Goal: Task Accomplishment & Management: Manage account settings

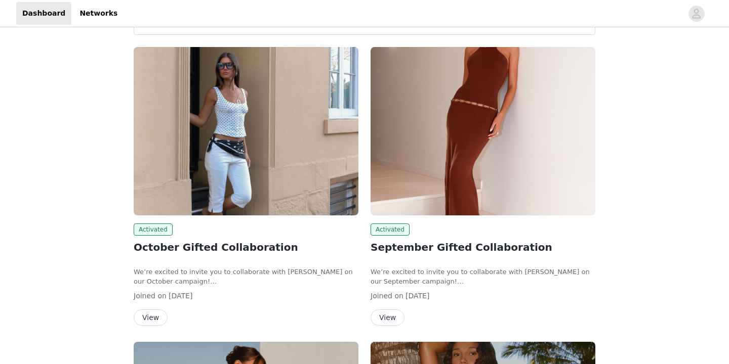
scroll to position [115, 0]
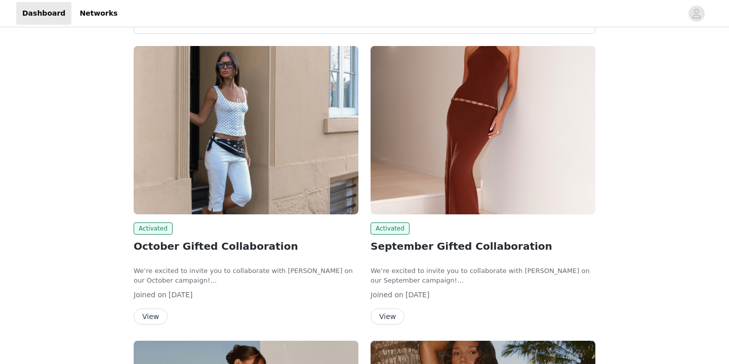
click at [153, 316] on button "View" at bounding box center [151, 317] width 34 height 16
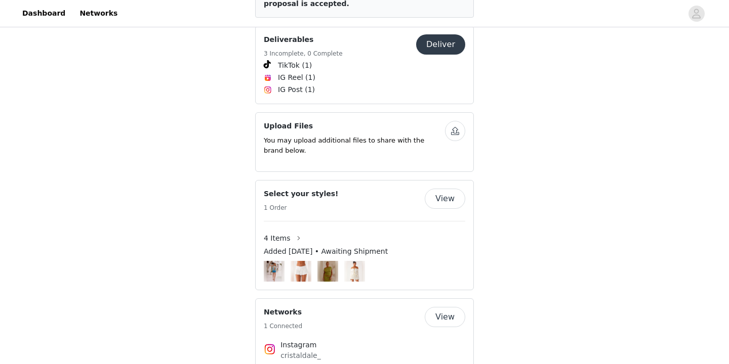
scroll to position [494, 0]
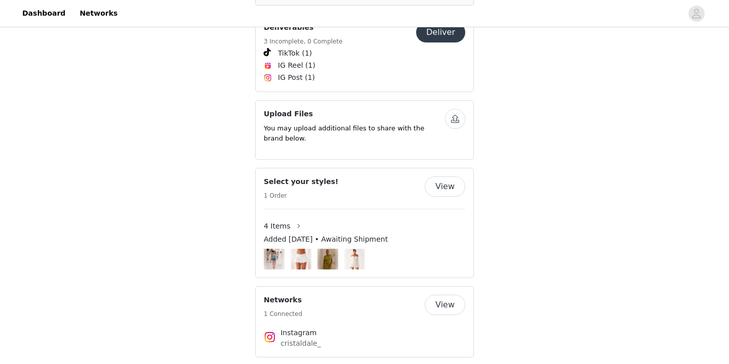
click at [308, 251] on img at bounding box center [300, 259] width 15 height 21
